Goal: Navigation & Orientation: Find specific page/section

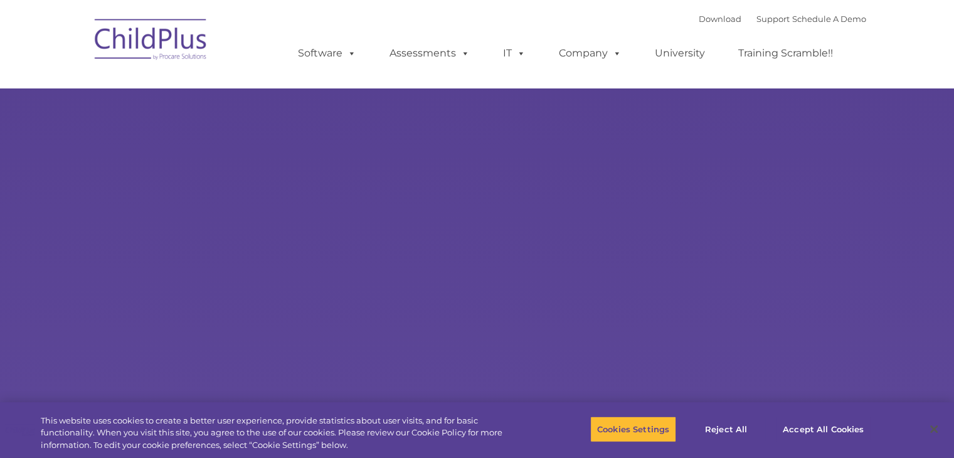
select select "MEDIUM"
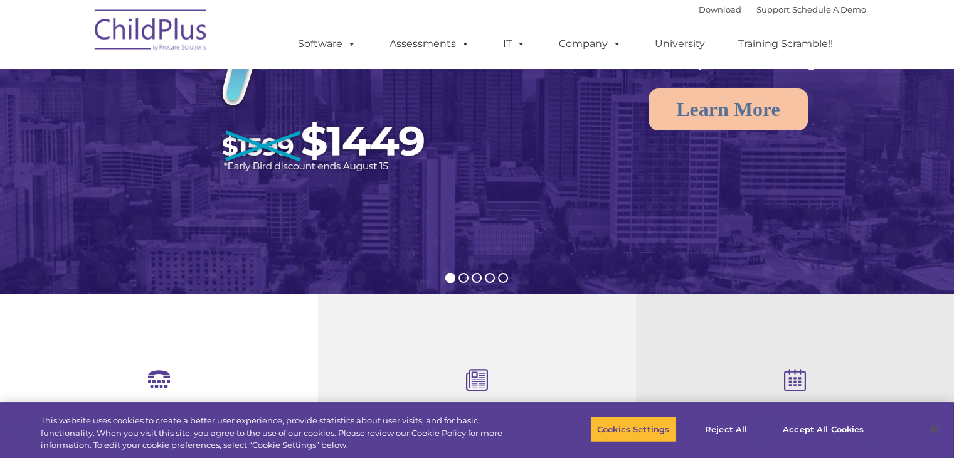
scroll to position [201, 0]
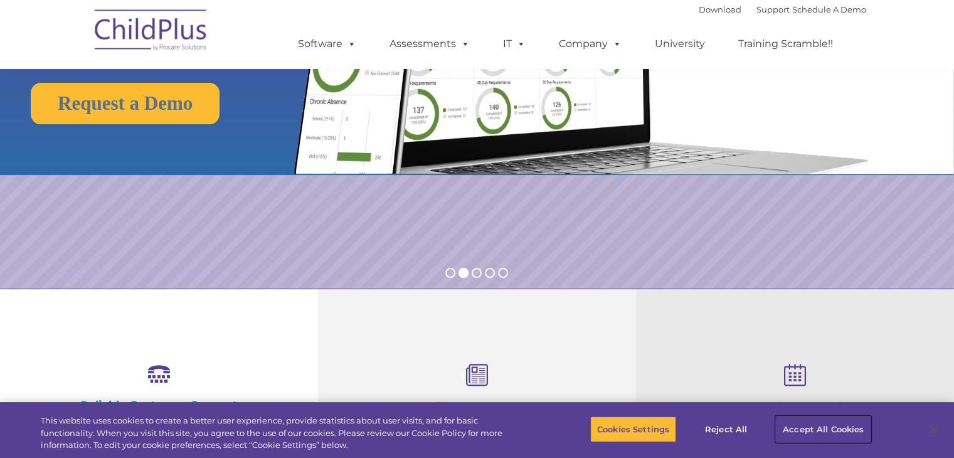
click at [801, 423] on button "Accept All Cookies" at bounding box center [823, 429] width 95 height 26
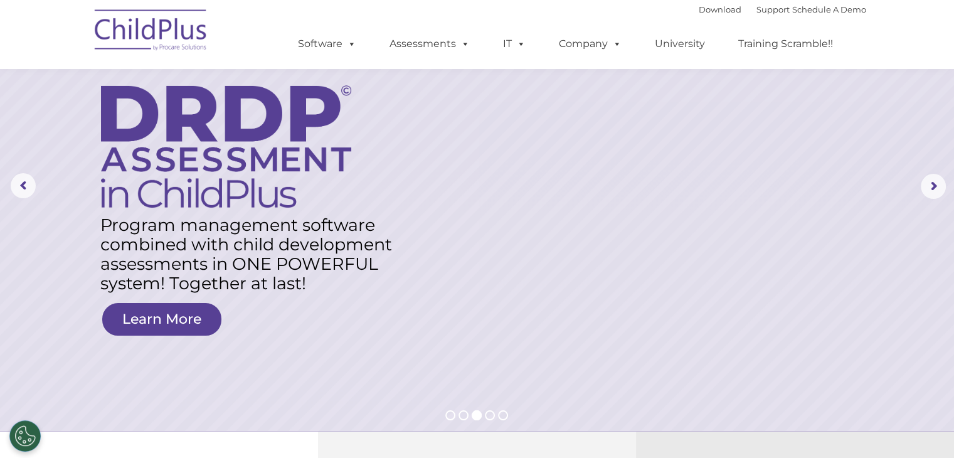
scroll to position [0, 0]
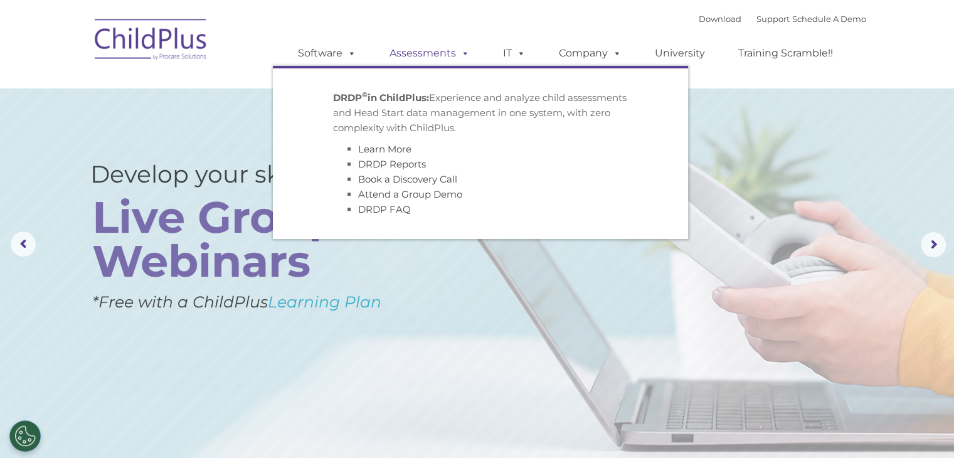
click at [420, 50] on link "Assessments" at bounding box center [429, 53] width 105 height 25
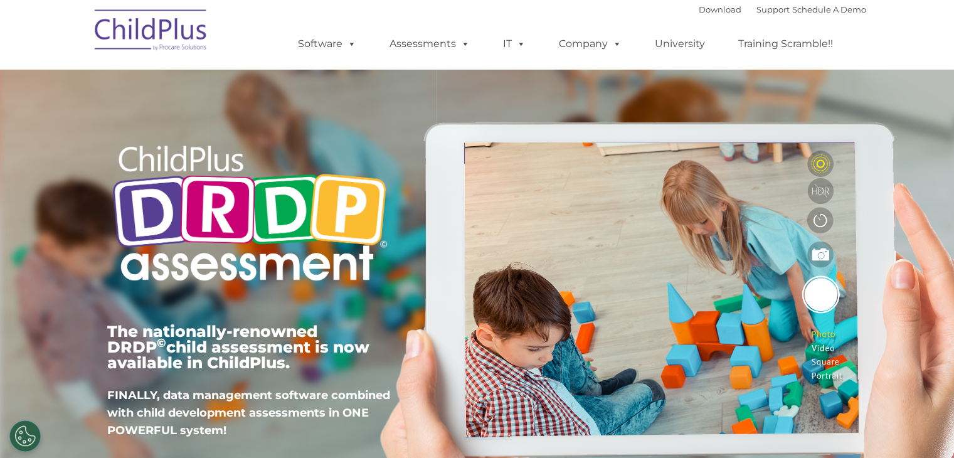
type input ""
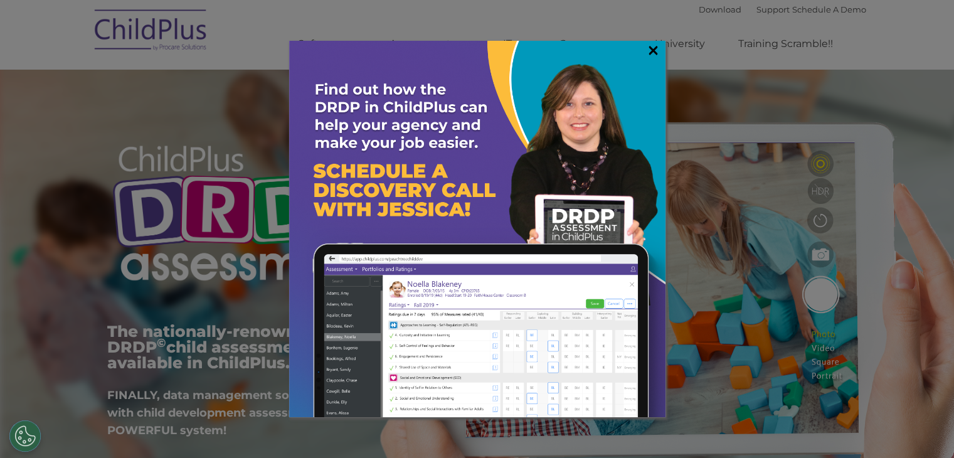
click at [655, 44] on link "×" at bounding box center [653, 50] width 14 height 13
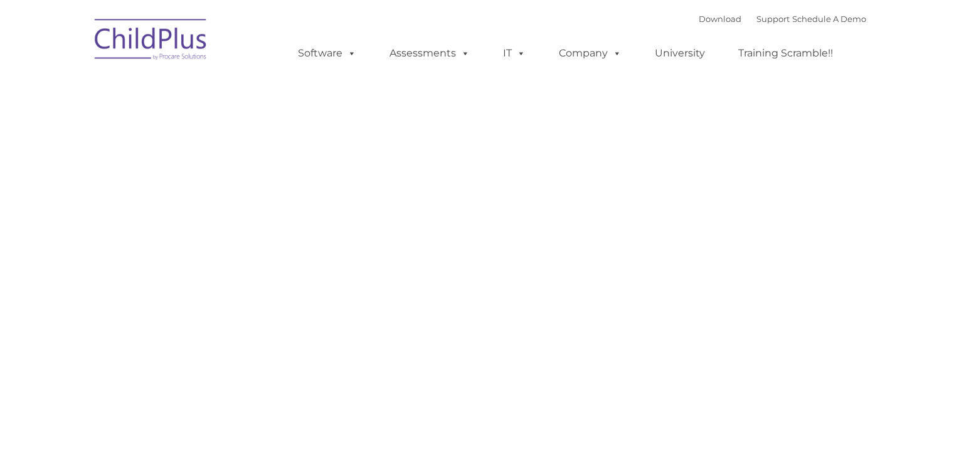
type input ""
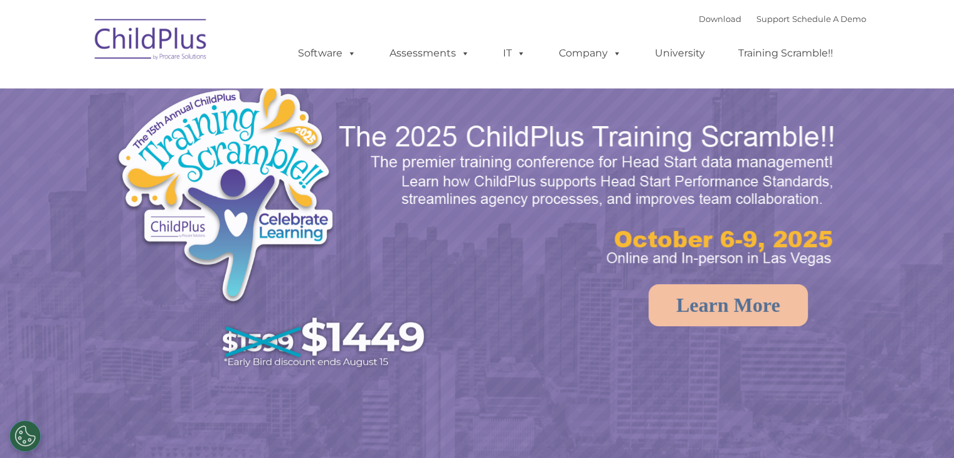
select select "MEDIUM"
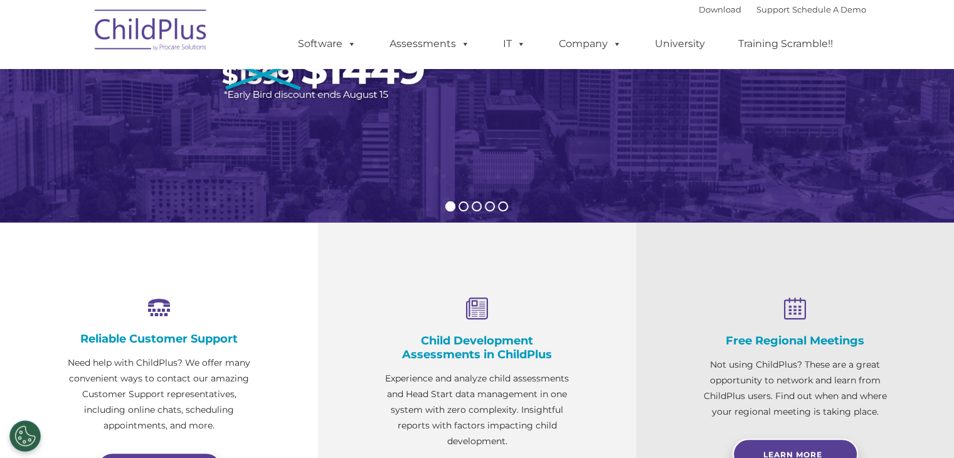
scroll to position [309, 0]
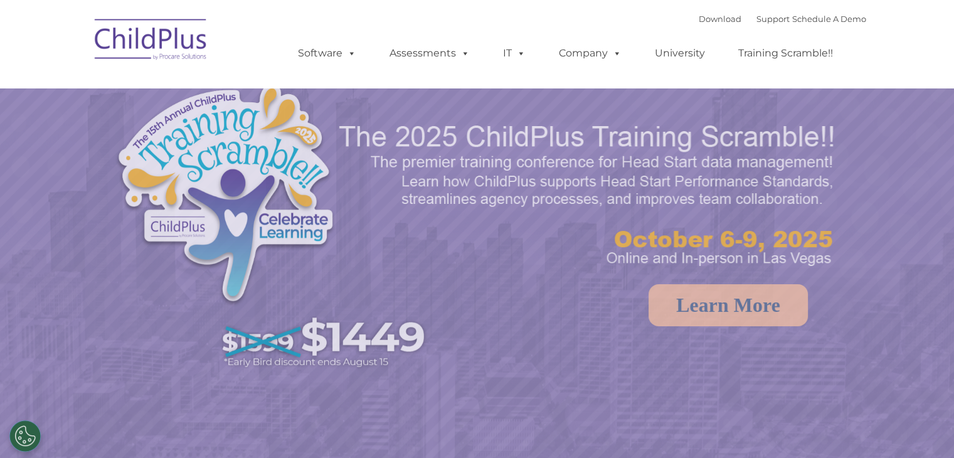
select select "MEDIUM"
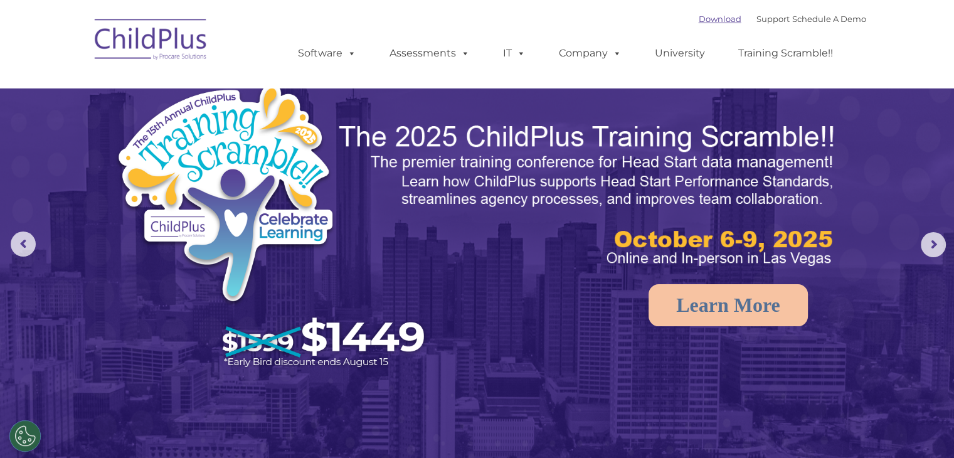
click at [698, 18] on link "Download" at bounding box center [719, 19] width 43 height 10
